Goal: Task Accomplishment & Management: Use online tool/utility

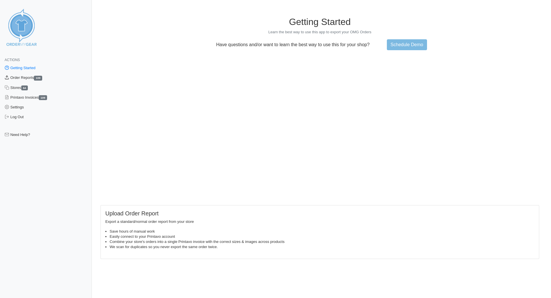
click at [25, 76] on link "Order Reports 109" at bounding box center [46, 78] width 92 height 10
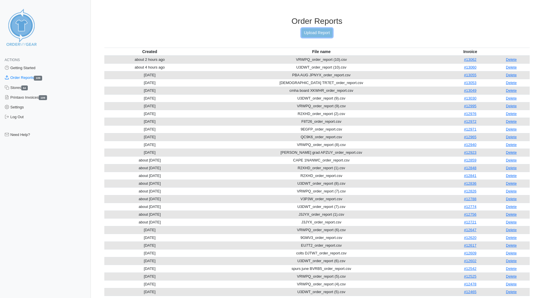
click at [315, 32] on link "Upload Report" at bounding box center [317, 32] width 31 height 9
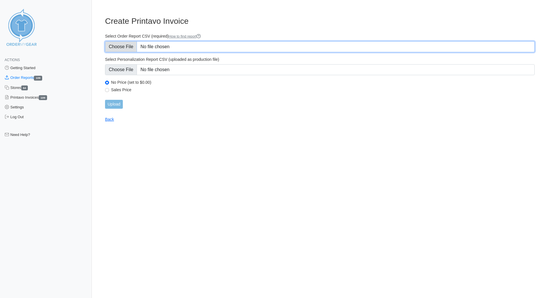
click at [126, 47] on input "Select Order Report CSV (required) How to find report" at bounding box center [319, 46] width 429 height 11
type input "C:\fakepath\ROSC U7YKU_order_report.csv"
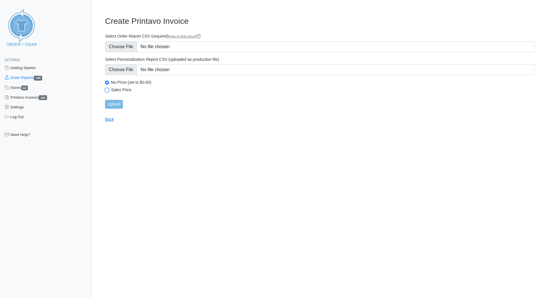
click at [107, 89] on input "Sales Price" at bounding box center [107, 90] width 4 height 4
radio input "true"
click at [118, 106] on input "Upload" at bounding box center [114, 104] width 18 height 9
